Goal: Task Accomplishment & Management: Manage account settings

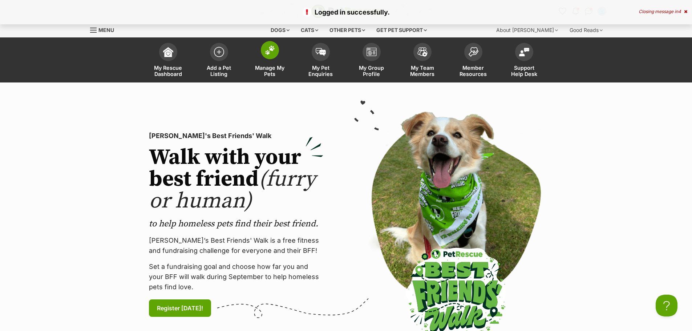
click at [271, 60] on link "Manage My Pets" at bounding box center [269, 60] width 51 height 43
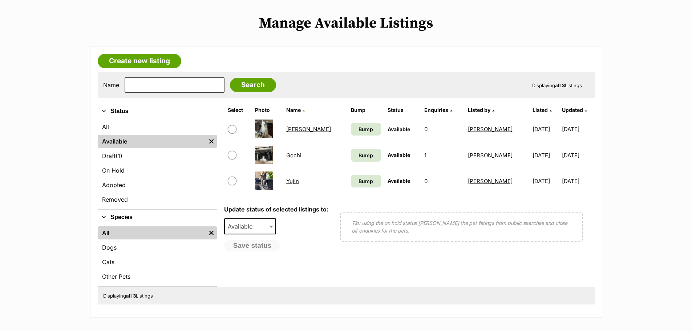
scroll to position [145, 0]
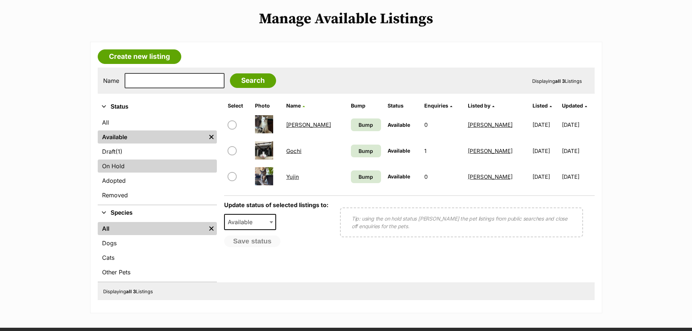
click at [149, 172] on link "On Hold" at bounding box center [157, 165] width 119 height 13
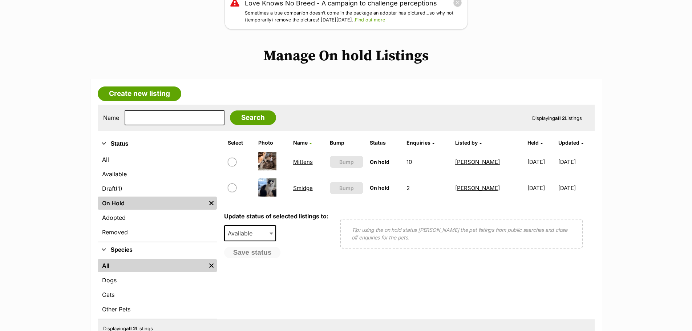
scroll to position [109, 0]
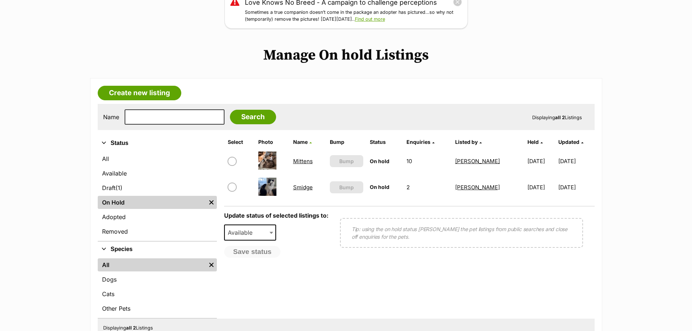
click at [234, 165] on input "checkbox" at bounding box center [232, 161] width 9 height 9
checkbox input "true"
click at [232, 188] on input "checkbox" at bounding box center [232, 187] width 9 height 9
checkbox input "true"
click at [255, 239] on span "Available" at bounding box center [250, 233] width 52 height 16
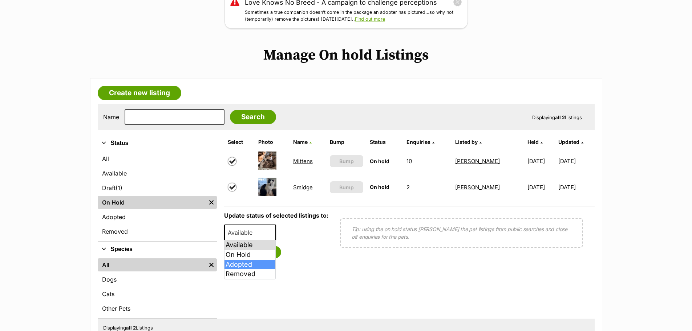
select select "rehomed"
click at [255, 253] on button "Save status" at bounding box center [252, 252] width 57 height 12
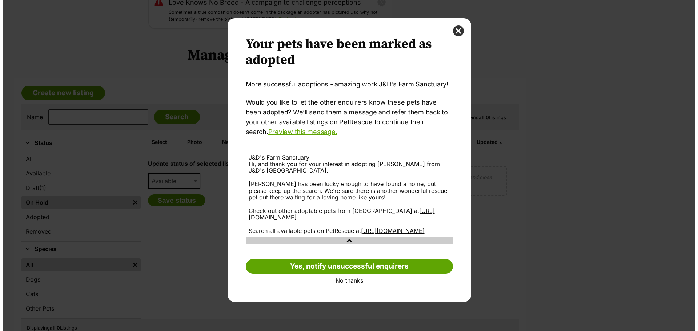
scroll to position [0, 0]
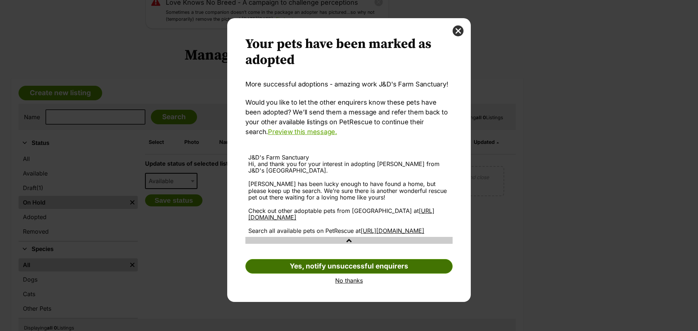
click at [349, 271] on link "Yes, notify unsuccessful enquirers" at bounding box center [348, 266] width 207 height 15
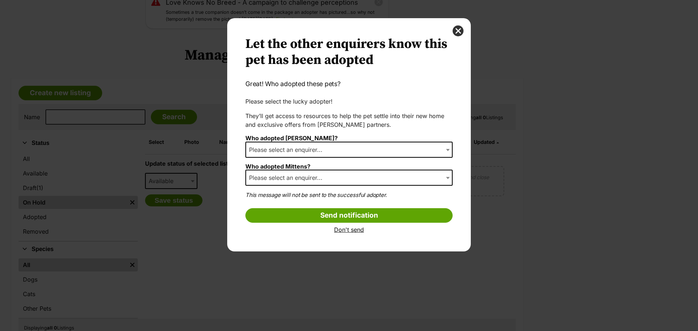
click at [323, 152] on span "Please select an enquirer..." at bounding box center [288, 150] width 84 height 10
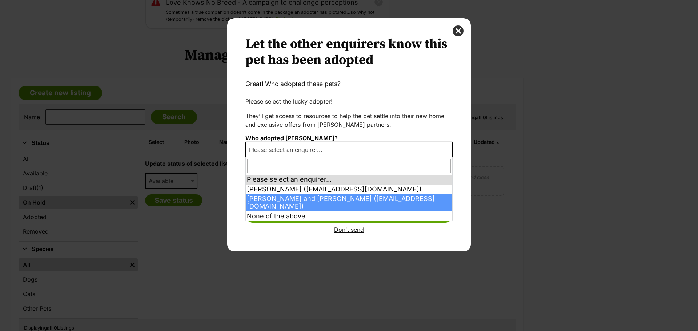
select select "2023604"
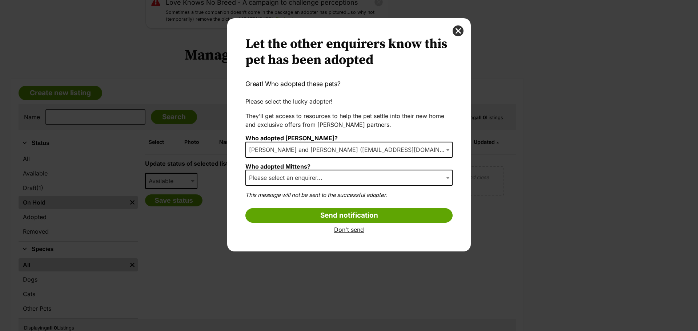
click at [315, 180] on span "Please select an enquirer..." at bounding box center [288, 178] width 84 height 10
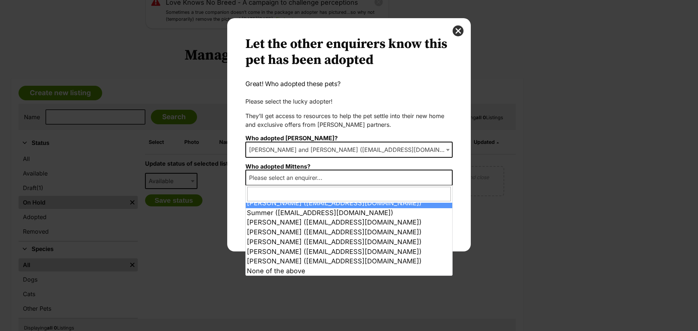
scroll to position [44, 0]
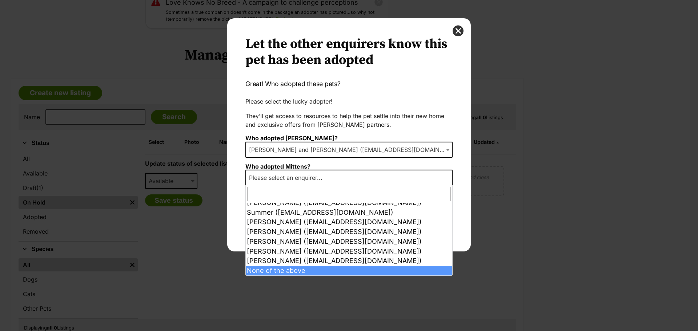
select select "other"
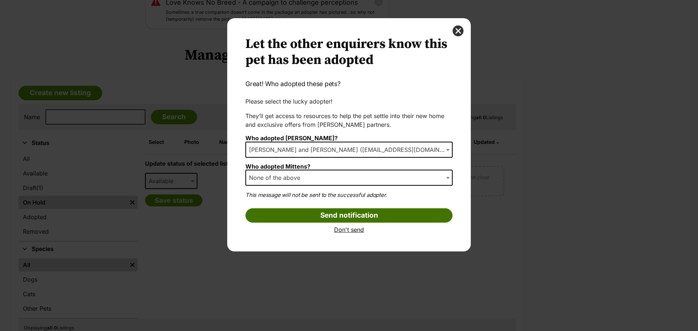
click at [311, 211] on input "Send notification" at bounding box center [348, 215] width 207 height 15
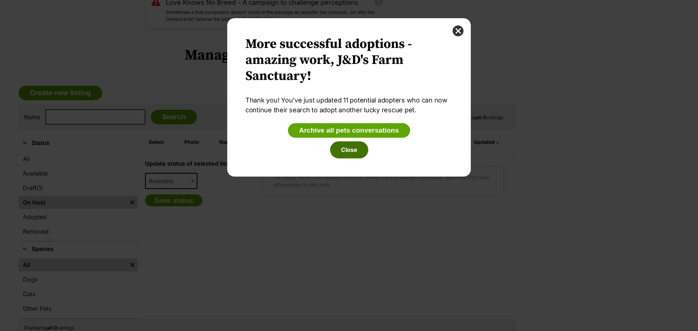
click at [360, 151] on button "Close" at bounding box center [349, 149] width 38 height 17
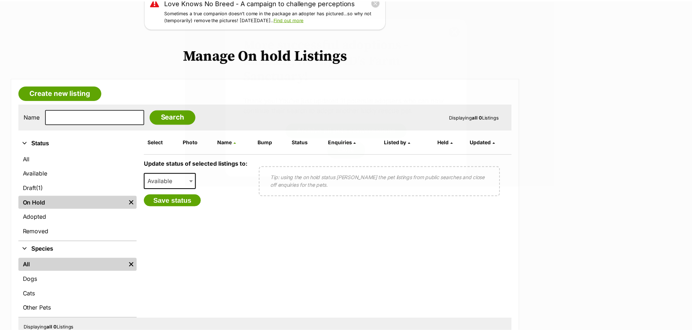
scroll to position [109, 0]
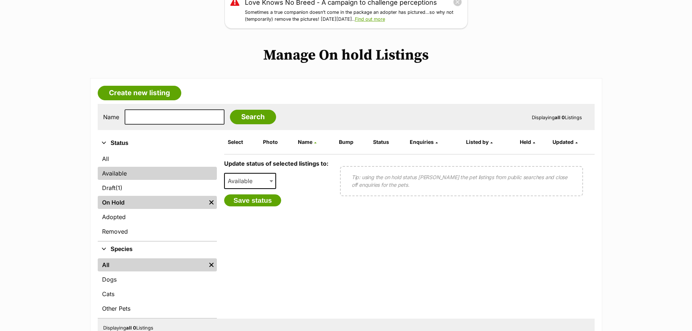
click at [127, 180] on link "Available" at bounding box center [157, 173] width 119 height 13
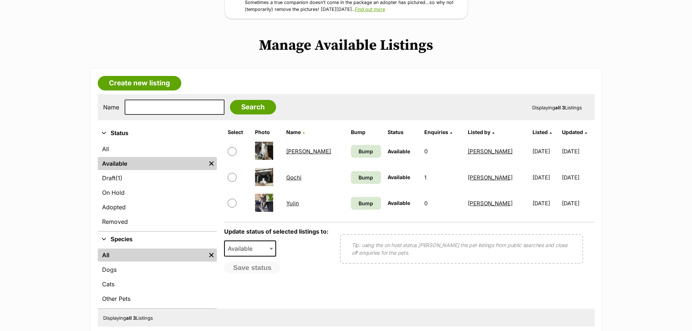
scroll to position [145, 0]
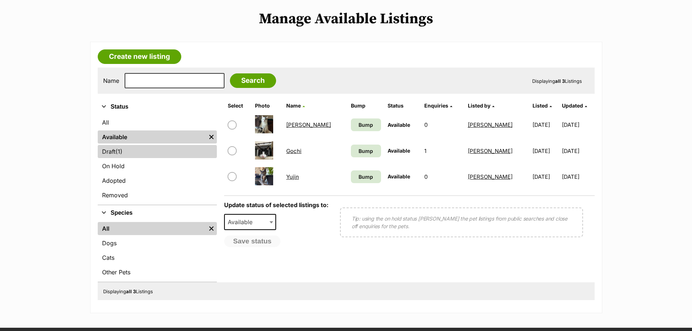
click at [147, 152] on link "Draft (1) Items" at bounding box center [157, 151] width 119 height 13
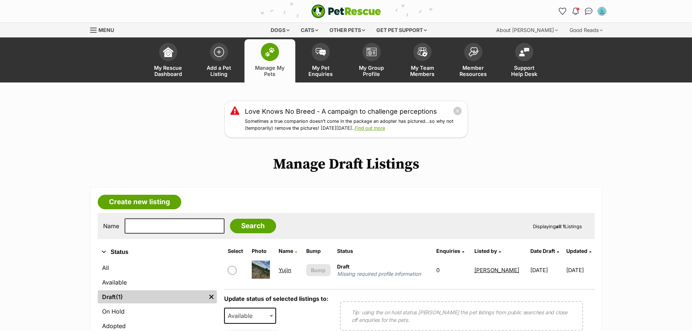
click at [234, 271] on input "checkbox" at bounding box center [232, 270] width 9 height 9
checkbox input "true"
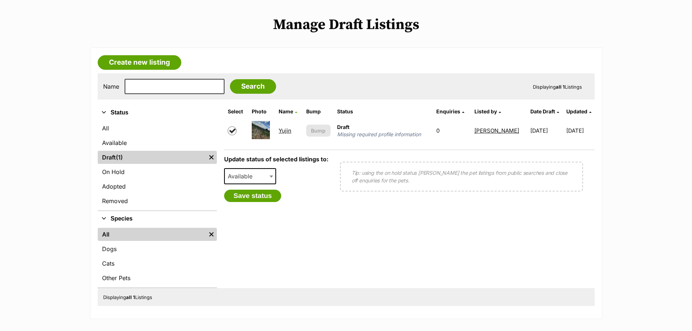
scroll to position [145, 0]
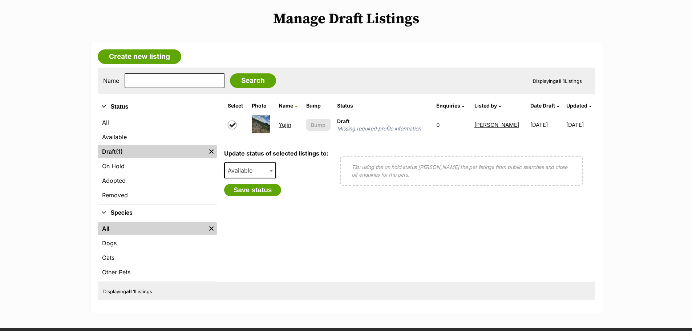
click at [264, 177] on span "Available" at bounding box center [250, 170] width 52 height 16
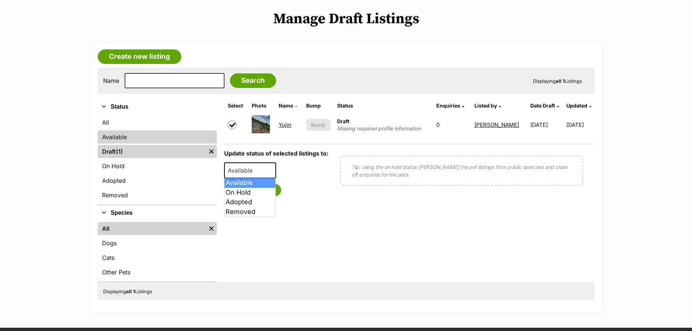
click at [161, 142] on link "Available" at bounding box center [157, 136] width 119 height 13
